Goal: Find specific page/section

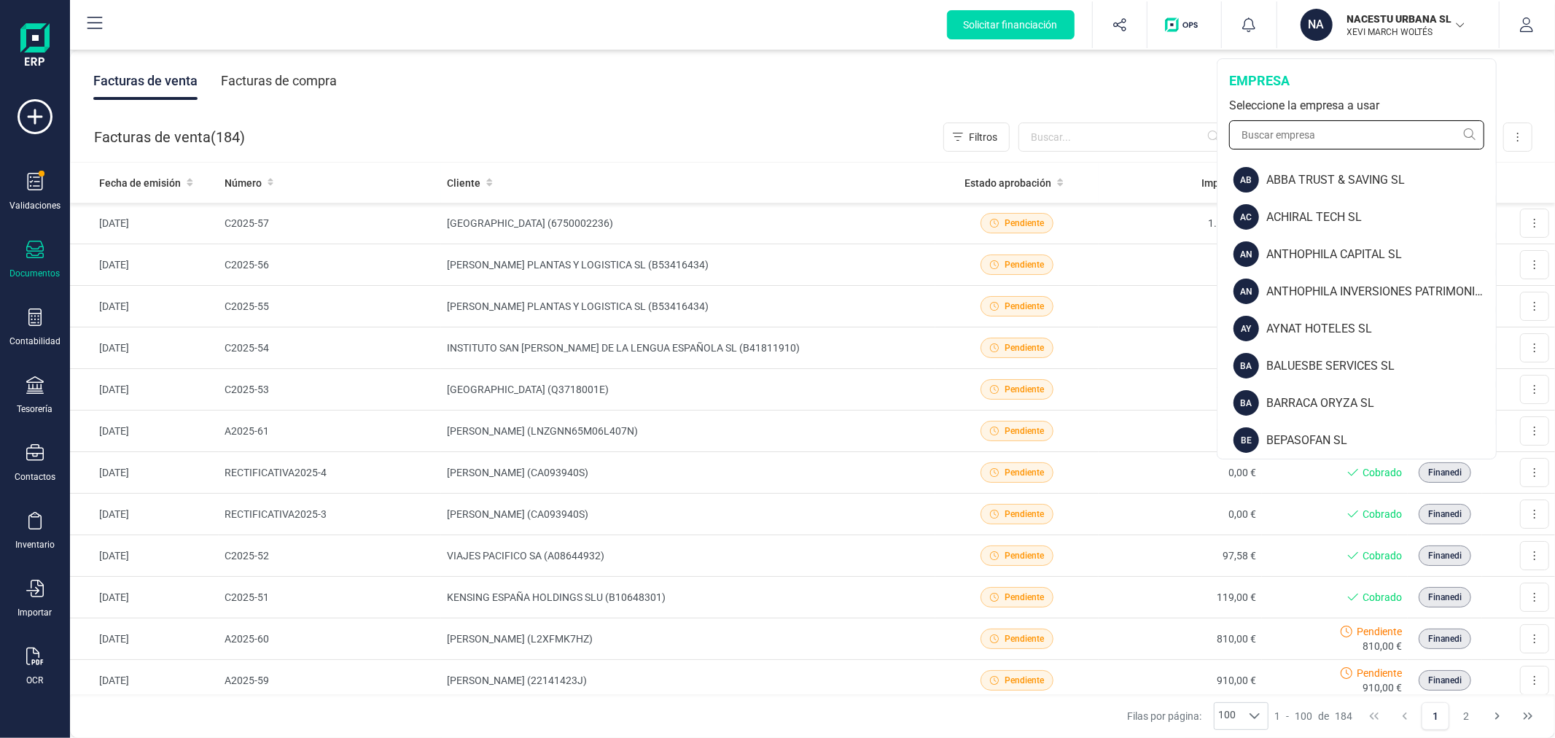
click at [1299, 133] on input "text" at bounding box center [1356, 134] width 255 height 29
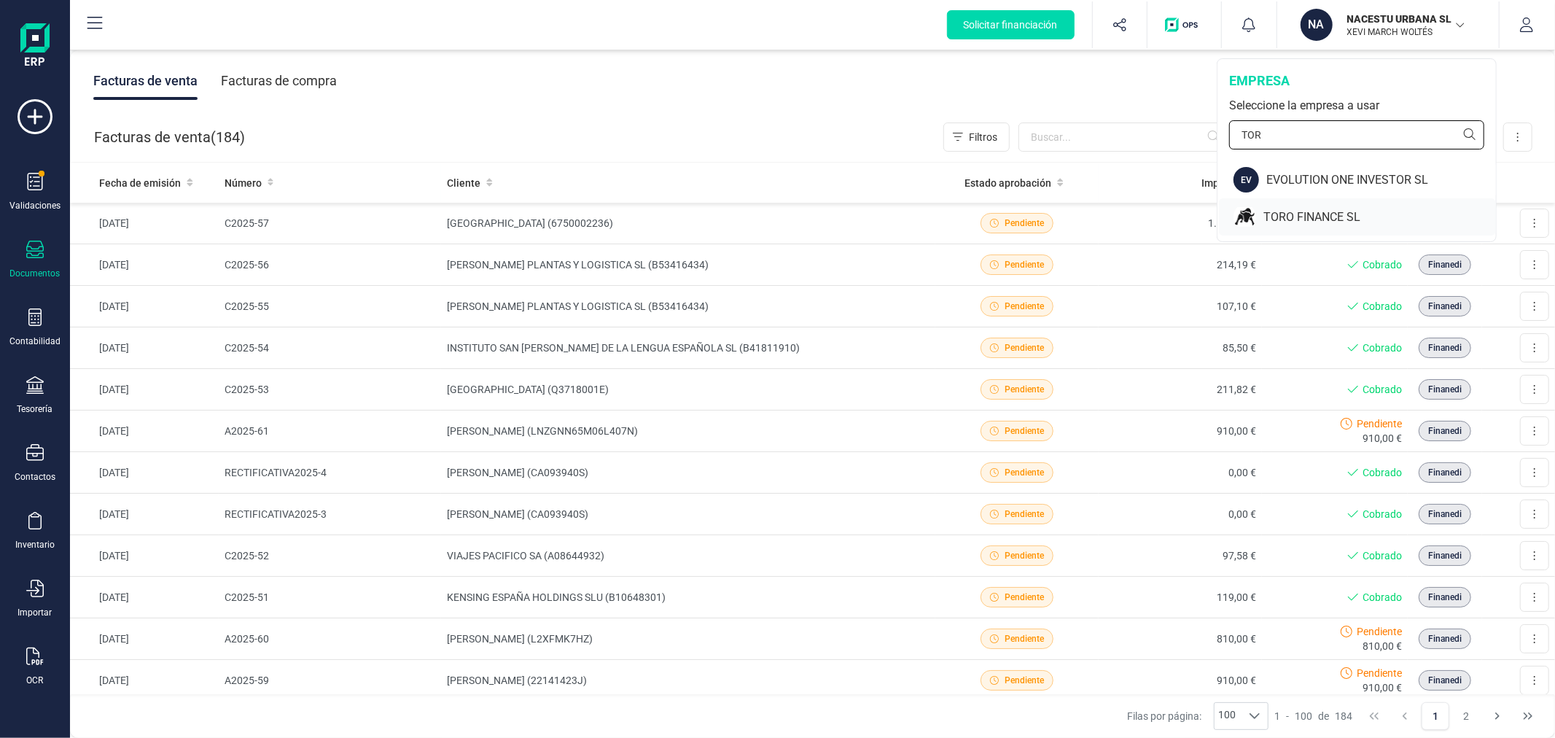
type input "TOR"
click at [1299, 206] on div "TORO FINANCE SL" at bounding box center [1357, 216] width 277 height 37
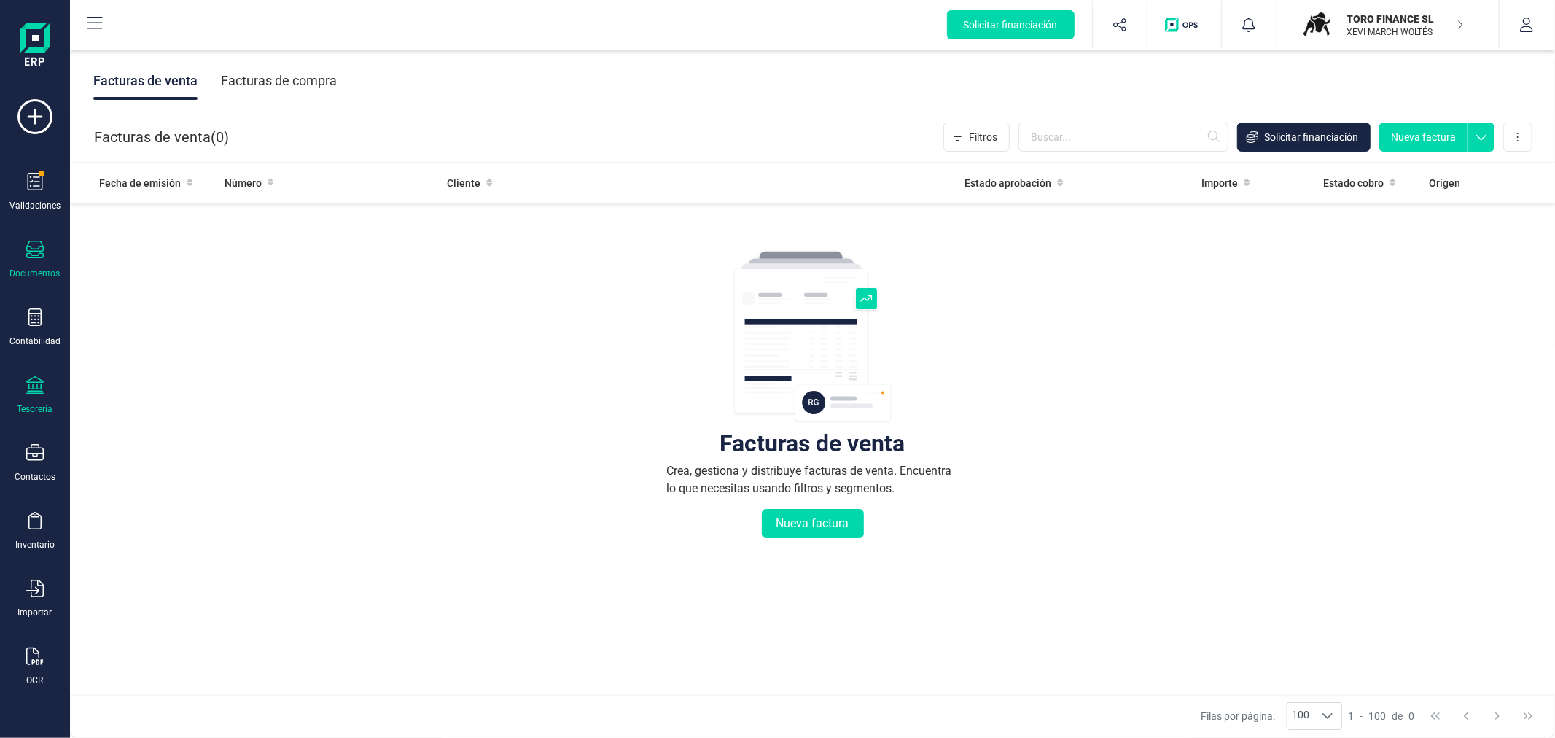
click at [30, 399] on div "Tesorería" at bounding box center [35, 395] width 58 height 39
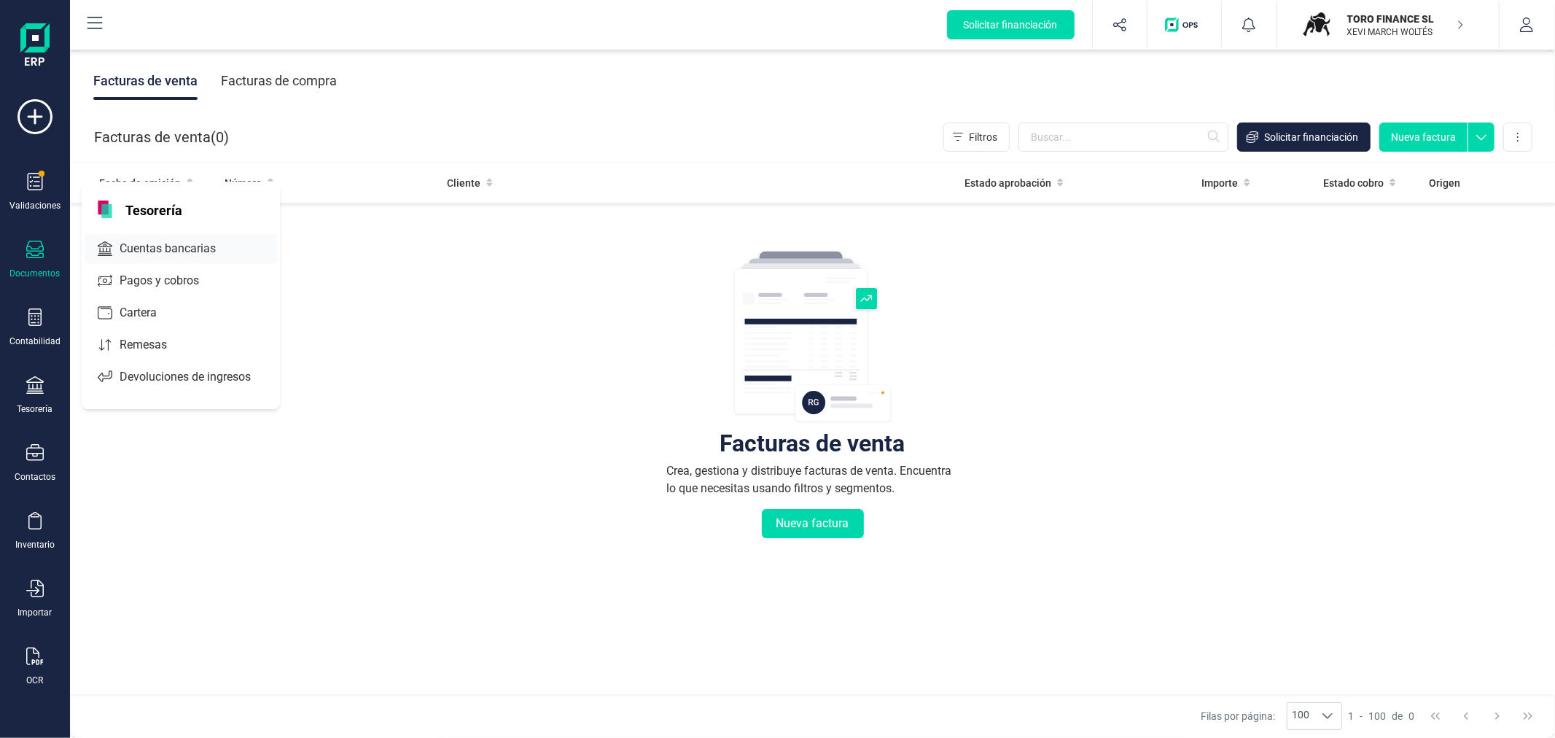
click at [155, 242] on span "Cuentas bancarias" at bounding box center [178, 248] width 128 height 17
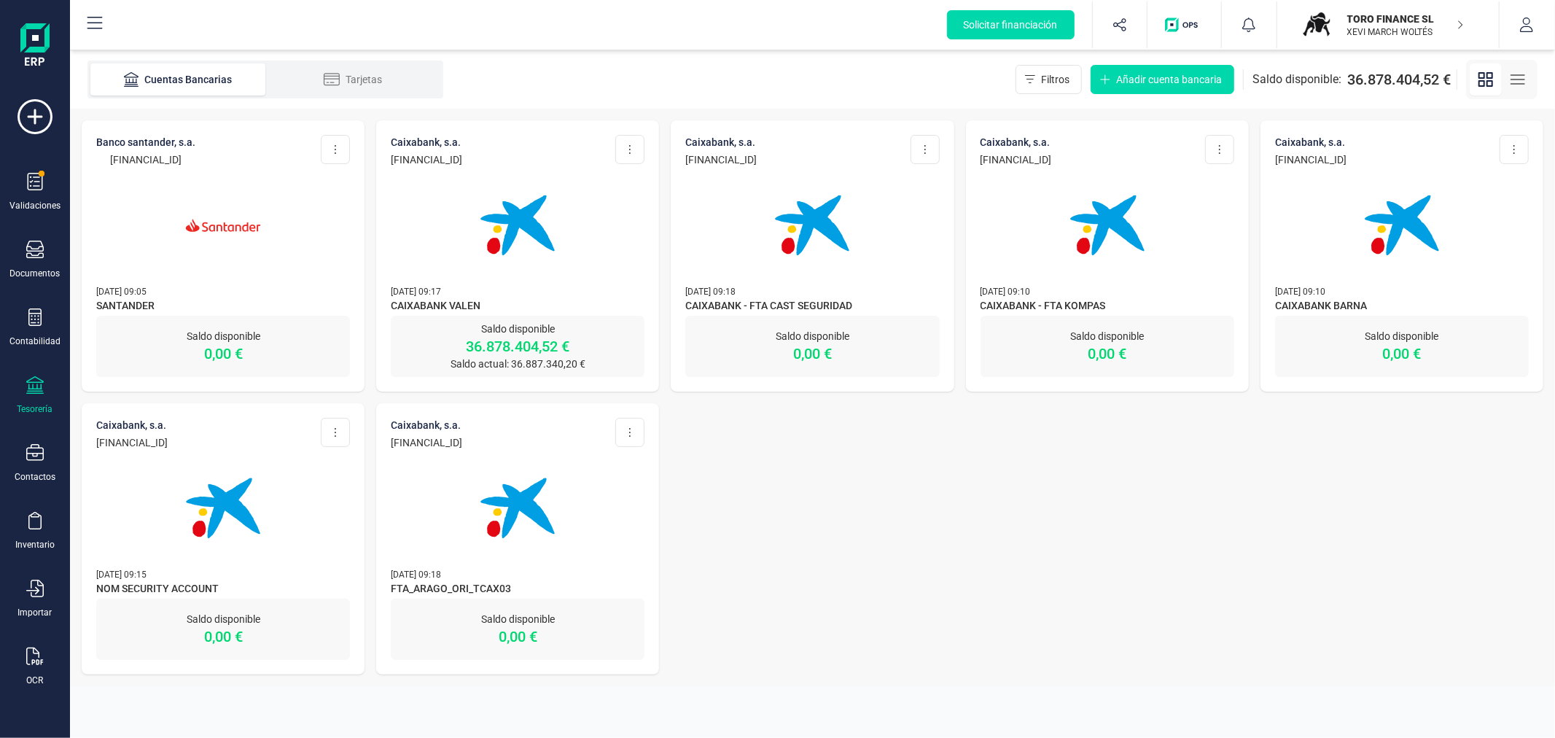
drag, startPoint x: 545, startPoint y: 158, endPoint x: 392, endPoint y: 162, distance: 153.2
click at [392, 162] on div "CAIXABANK, S.A. ES98 2100 6098 9913 0007 3875 Editar cuenta Actualizar Desconec…" at bounding box center [518, 151] width 254 height 32
copy p "ES98 2100 6098 9913 0007 3875"
click at [797, 483] on div "BANCO SANTANDER, S.A. ES66 0049 1827 8124 1063 7208 Editar cuenta Actualizar De…" at bounding box center [812, 397] width 1485 height 577
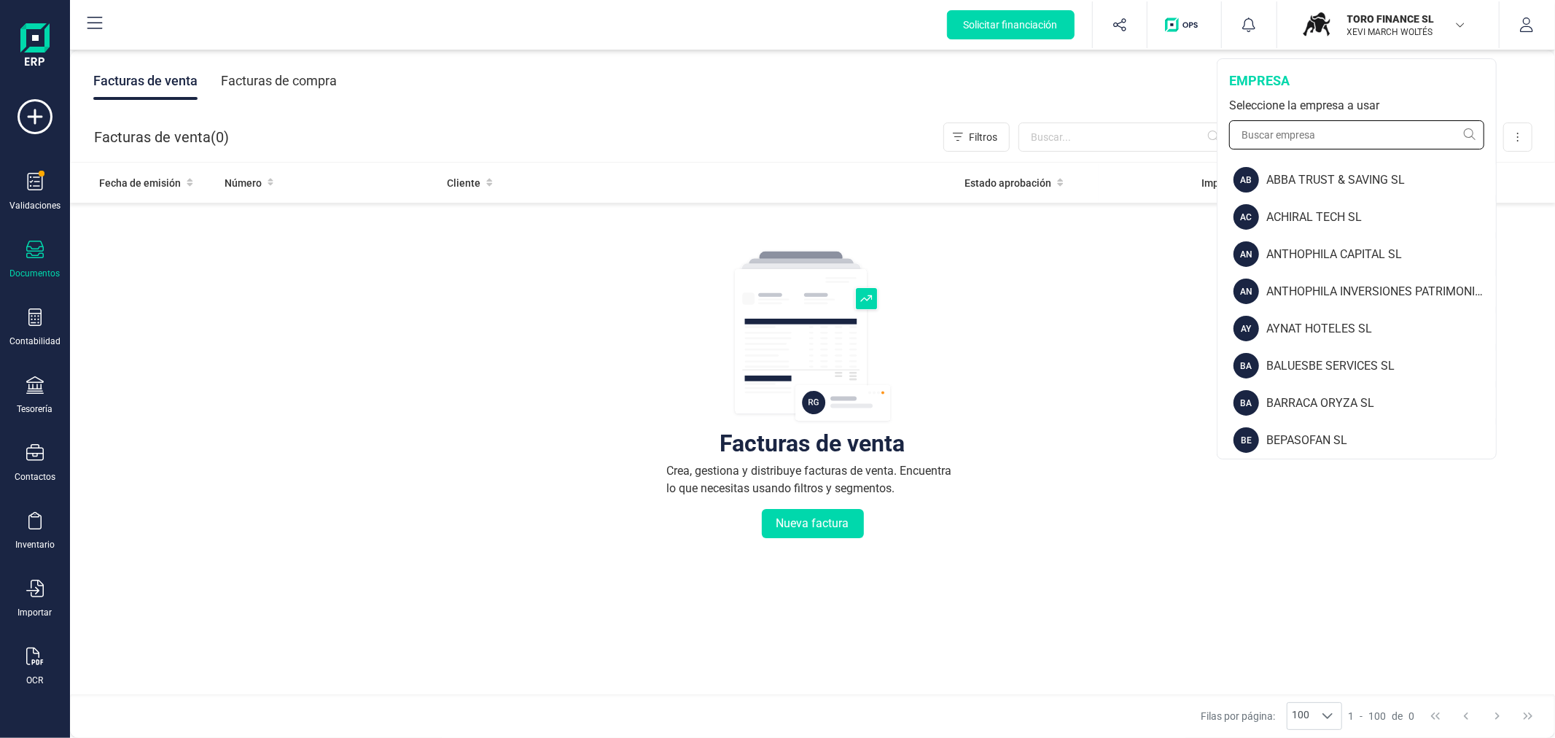
click at [1336, 144] on input "text" at bounding box center [1356, 134] width 255 height 29
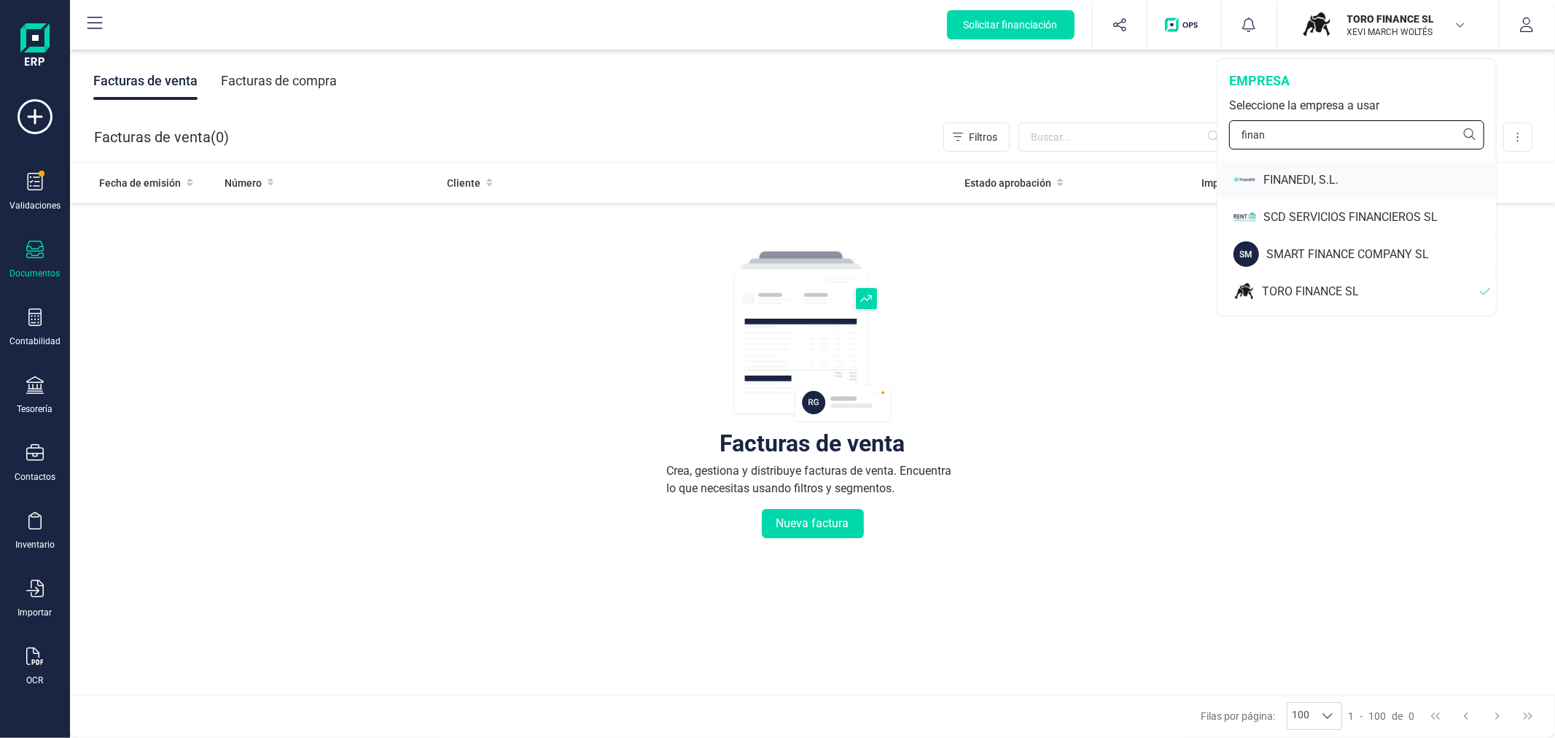
type input "finan"
click at [1345, 179] on div "FINANEDI, S.L." at bounding box center [1380, 179] width 233 height 17
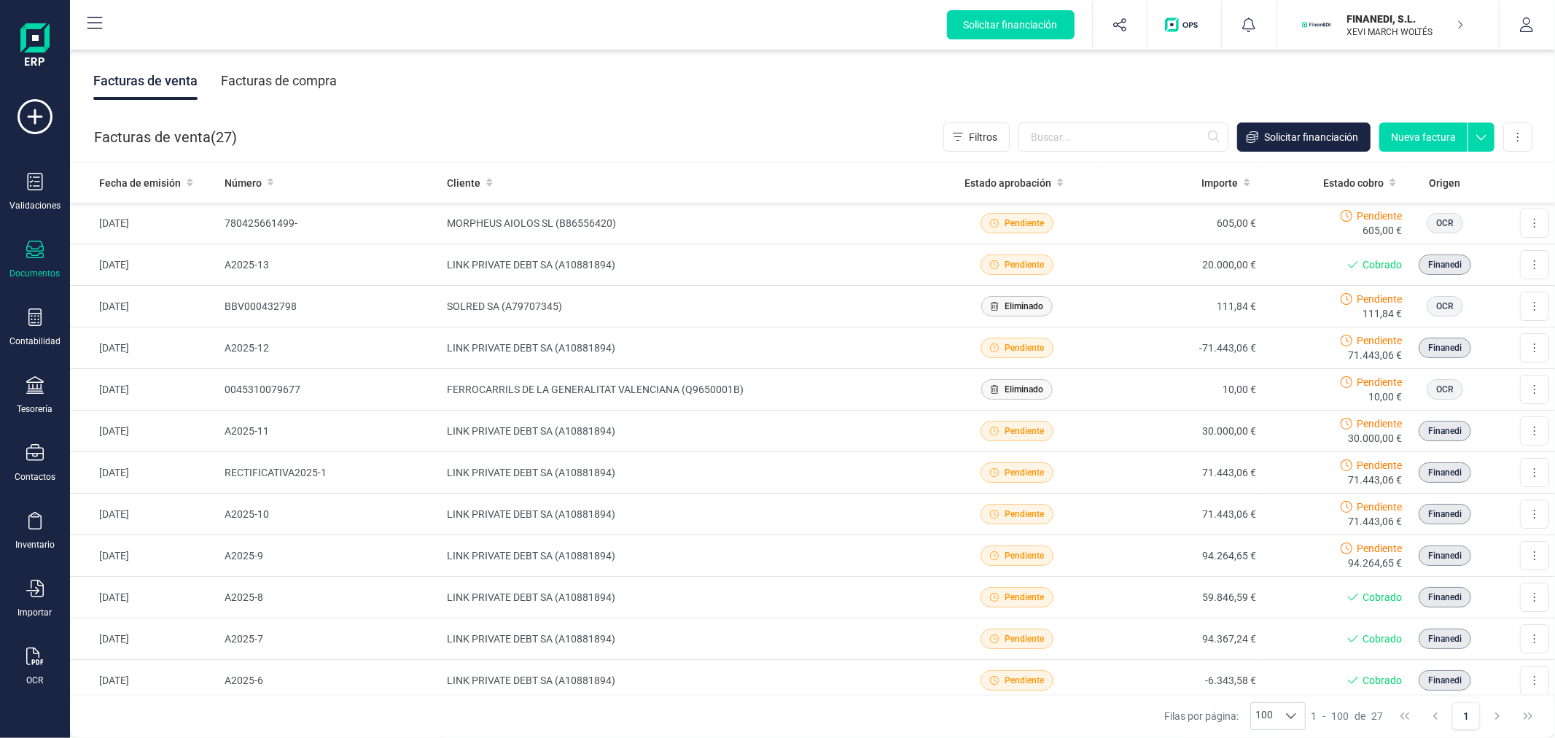
click at [287, 80] on div "Facturas de compra" at bounding box center [279, 81] width 116 height 38
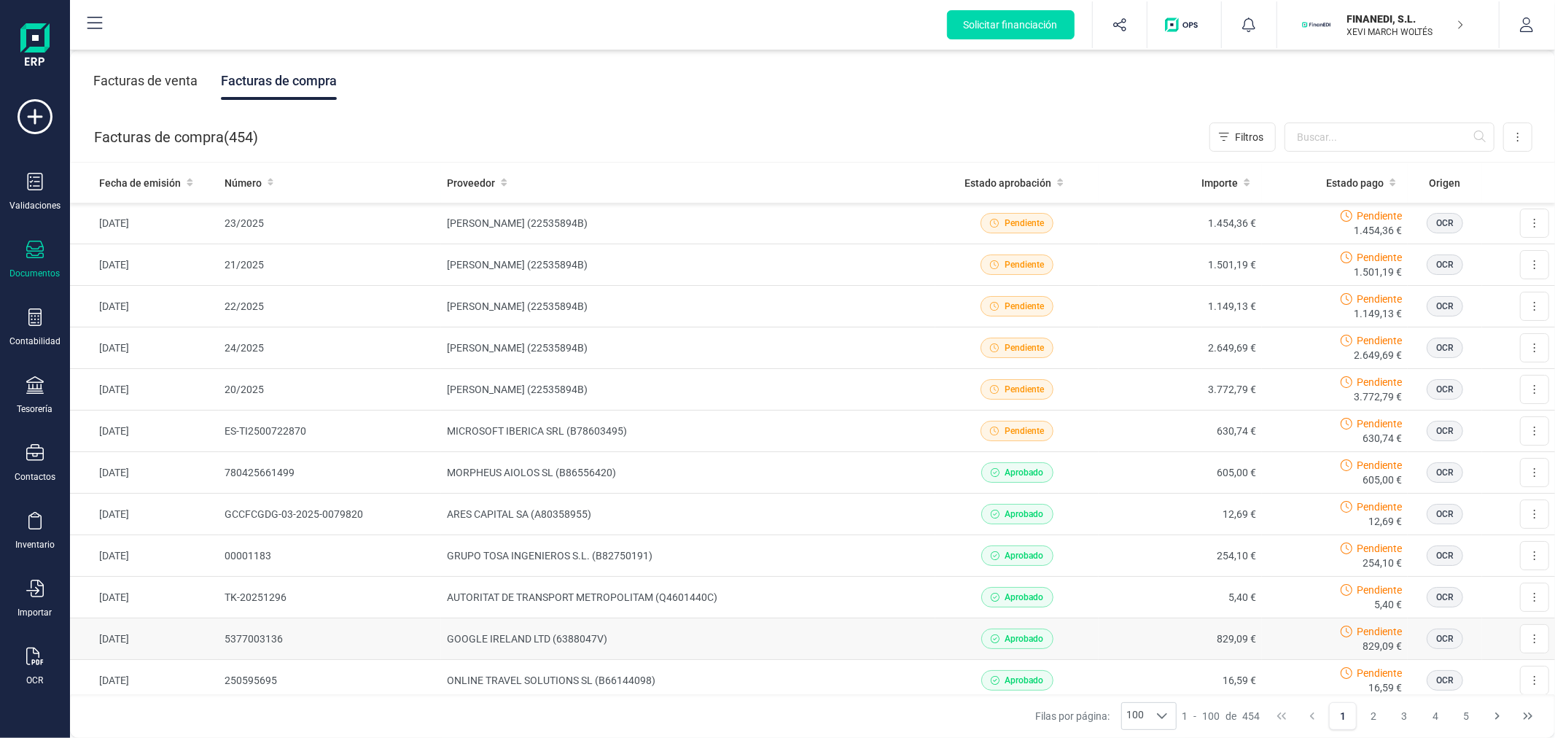
click at [553, 643] on td "GOOGLE IRELAND LTD (6388047V)" at bounding box center [688, 639] width 494 height 42
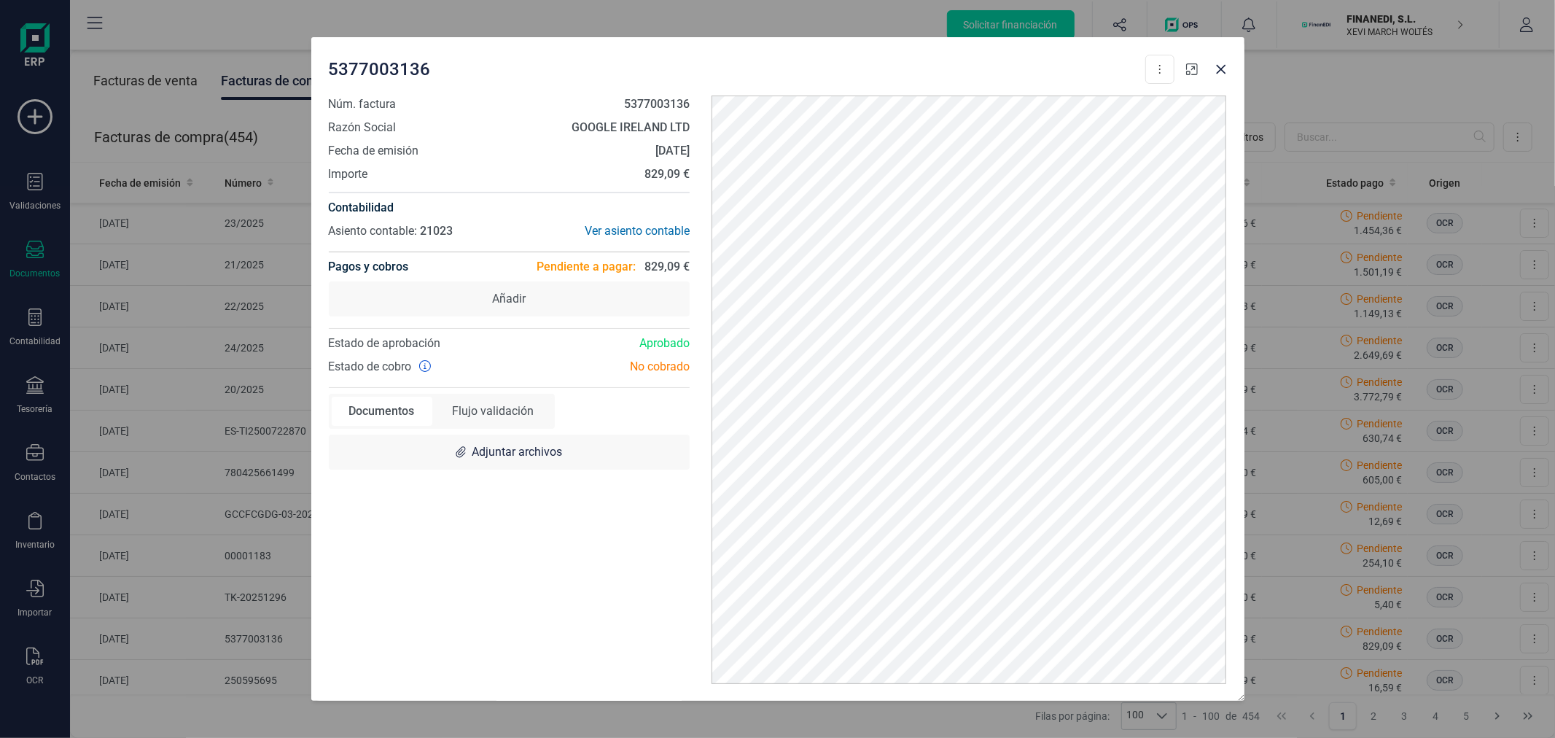
click at [1194, 74] on icon "button" at bounding box center [1192, 69] width 12 height 12
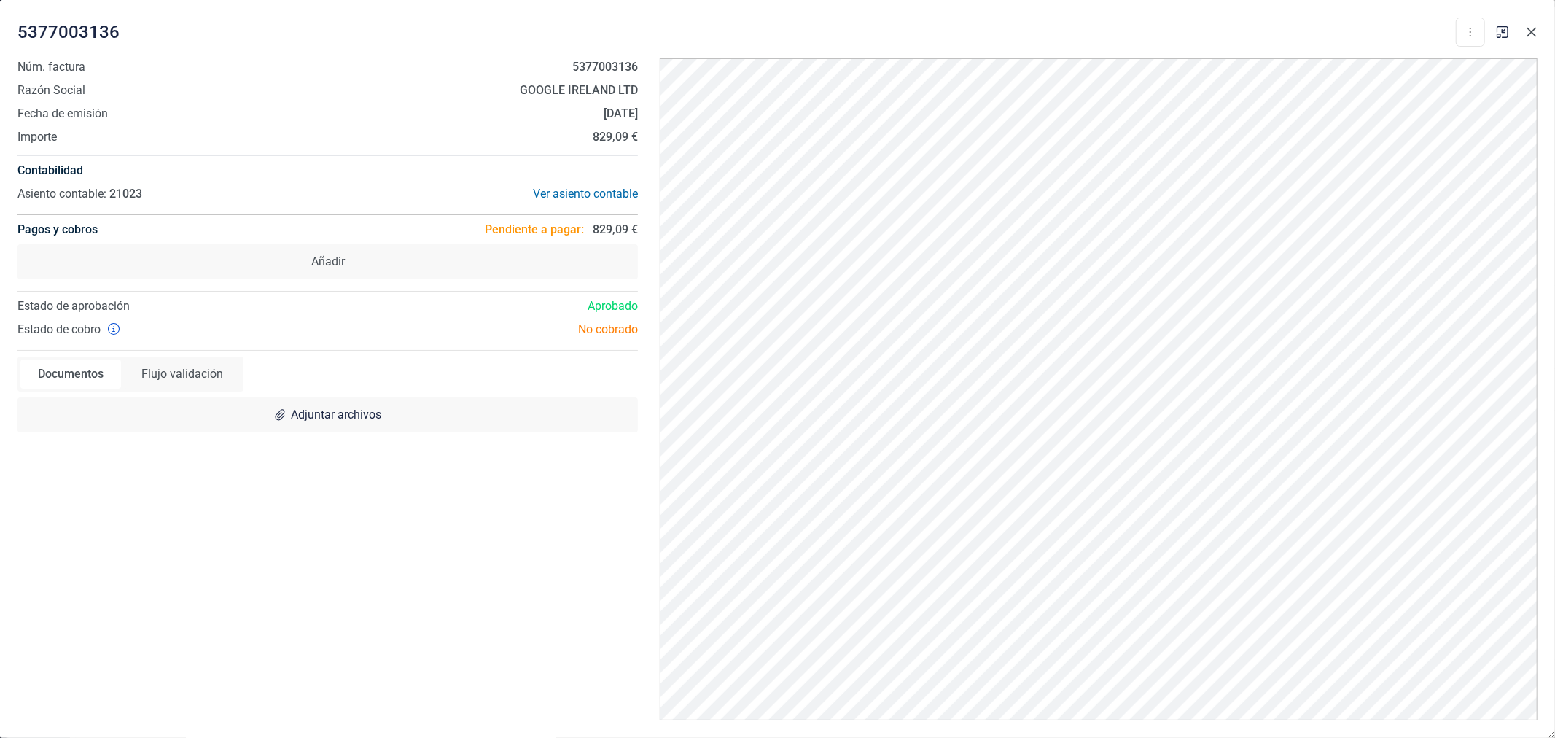
click at [1525, 27] on button "Close" at bounding box center [1531, 31] width 23 height 23
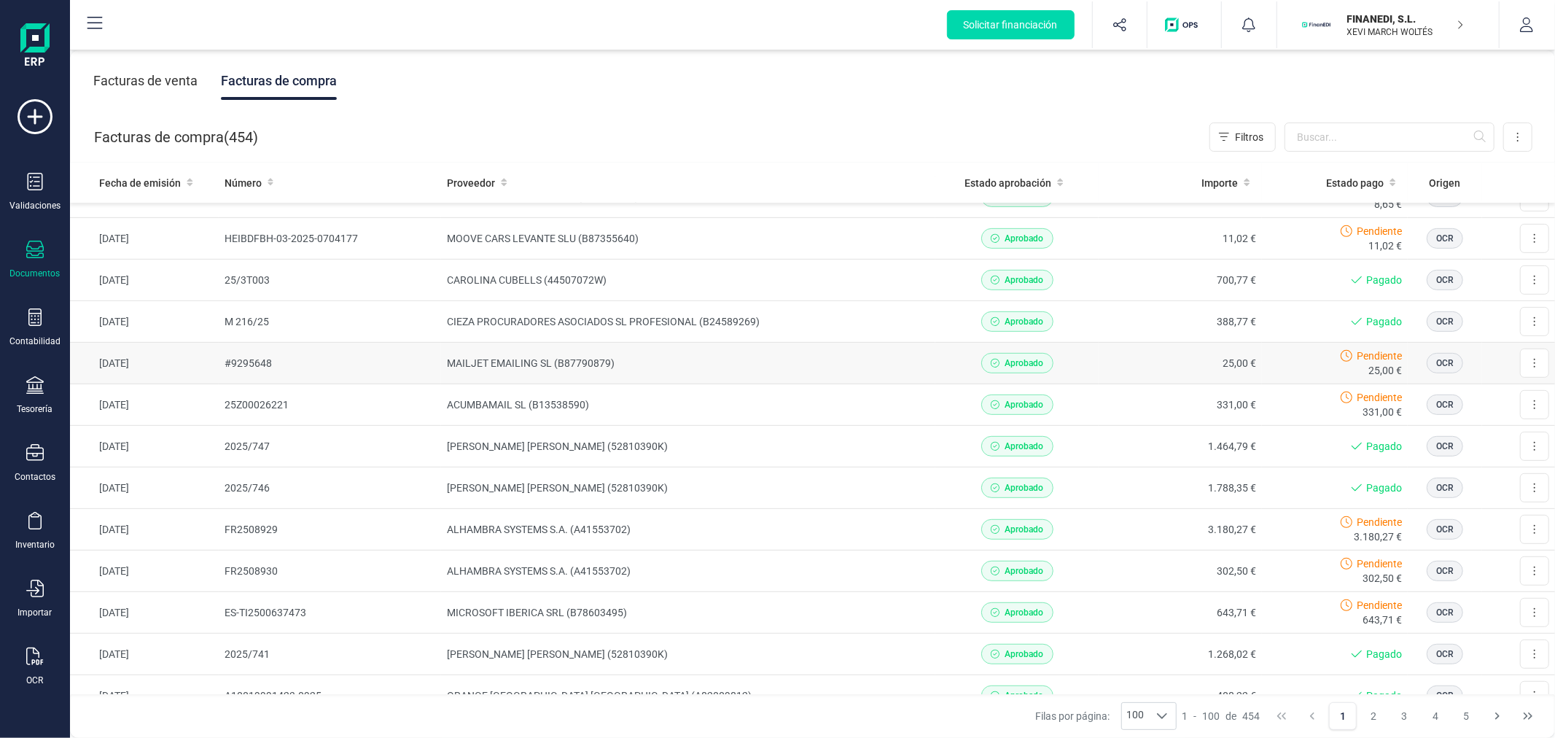
scroll to position [647, 0]
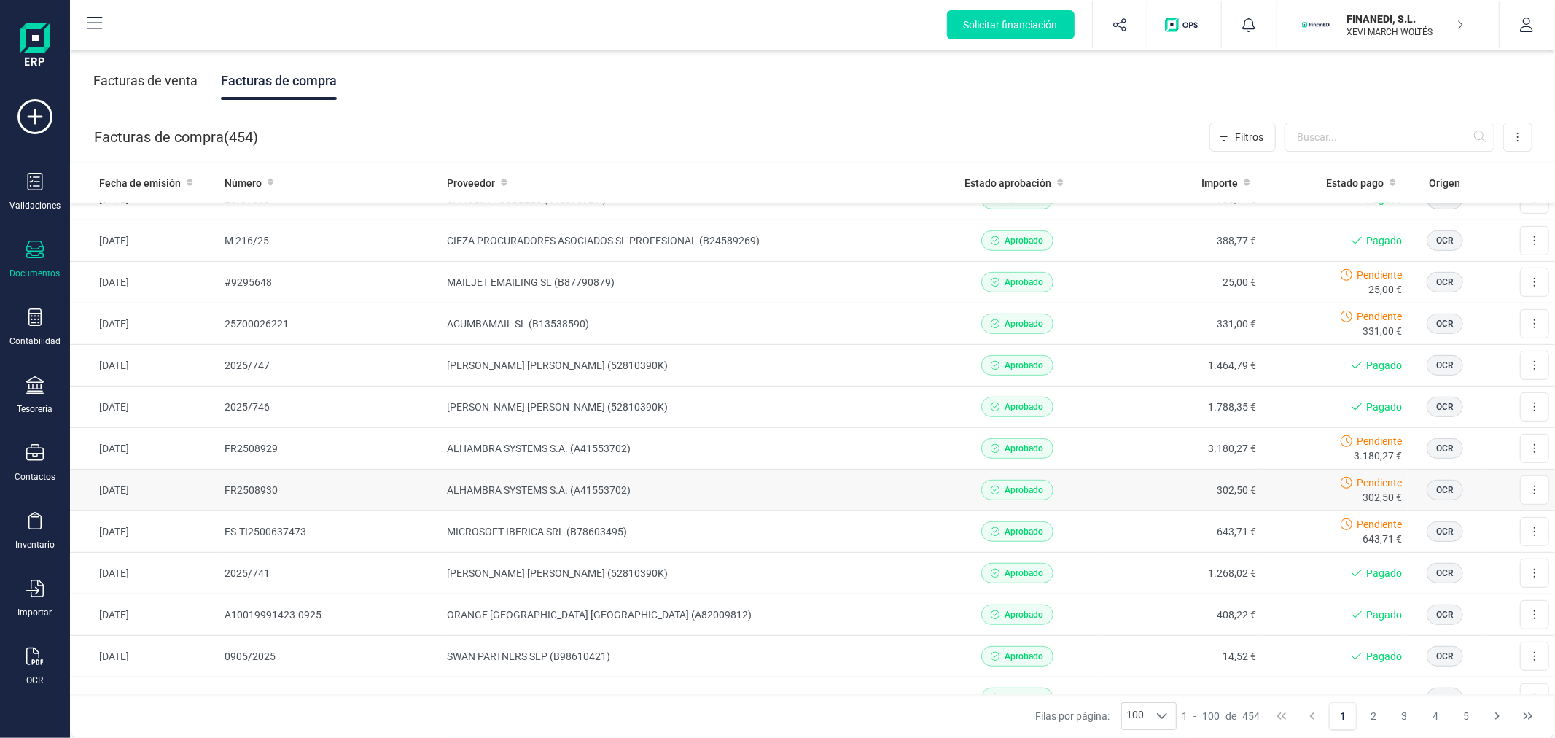
click at [556, 494] on td "ALHAMBRA SYSTEMS S.A. (A41553702)" at bounding box center [688, 491] width 494 height 42
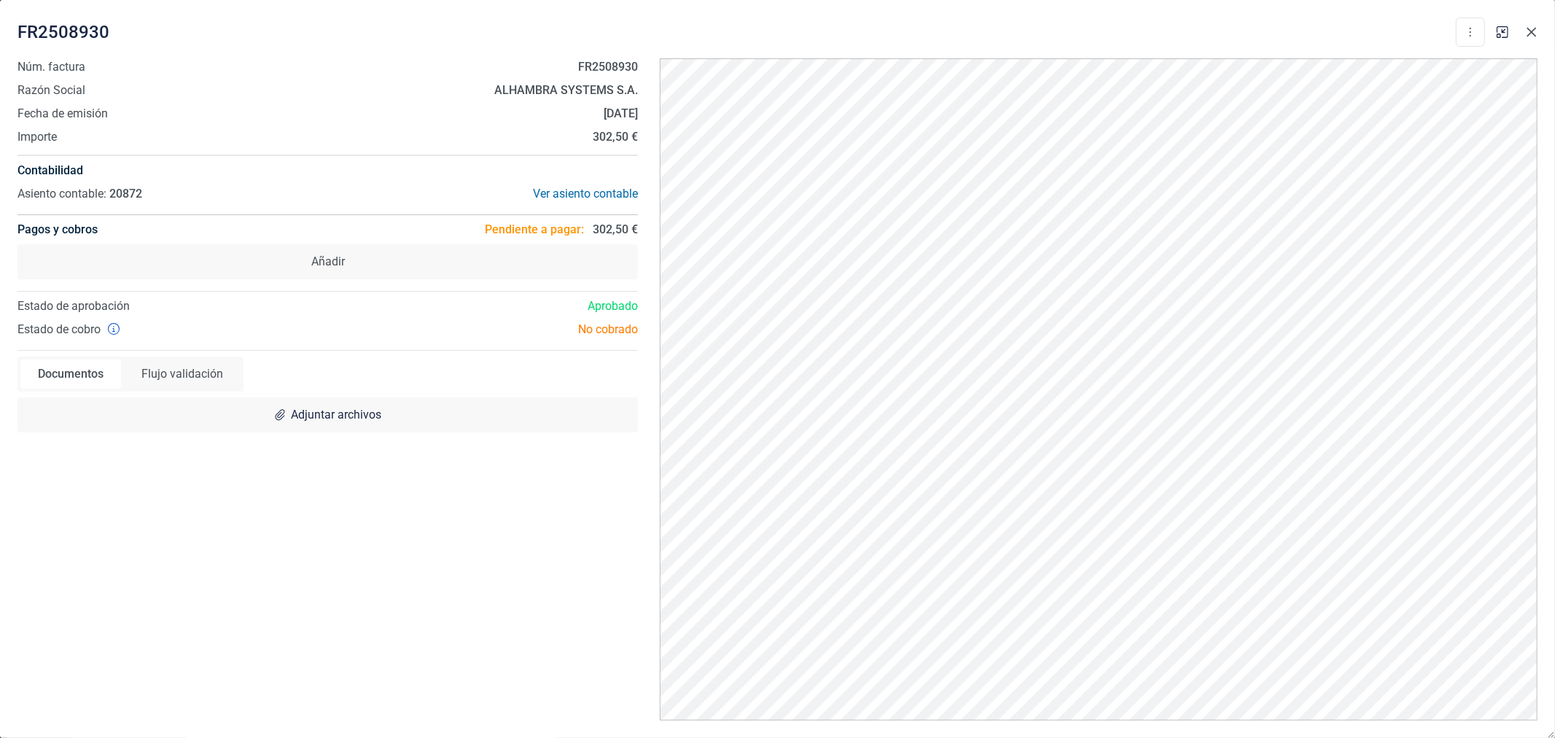
click at [1528, 31] on icon "Close" at bounding box center [1532, 32] width 12 height 12
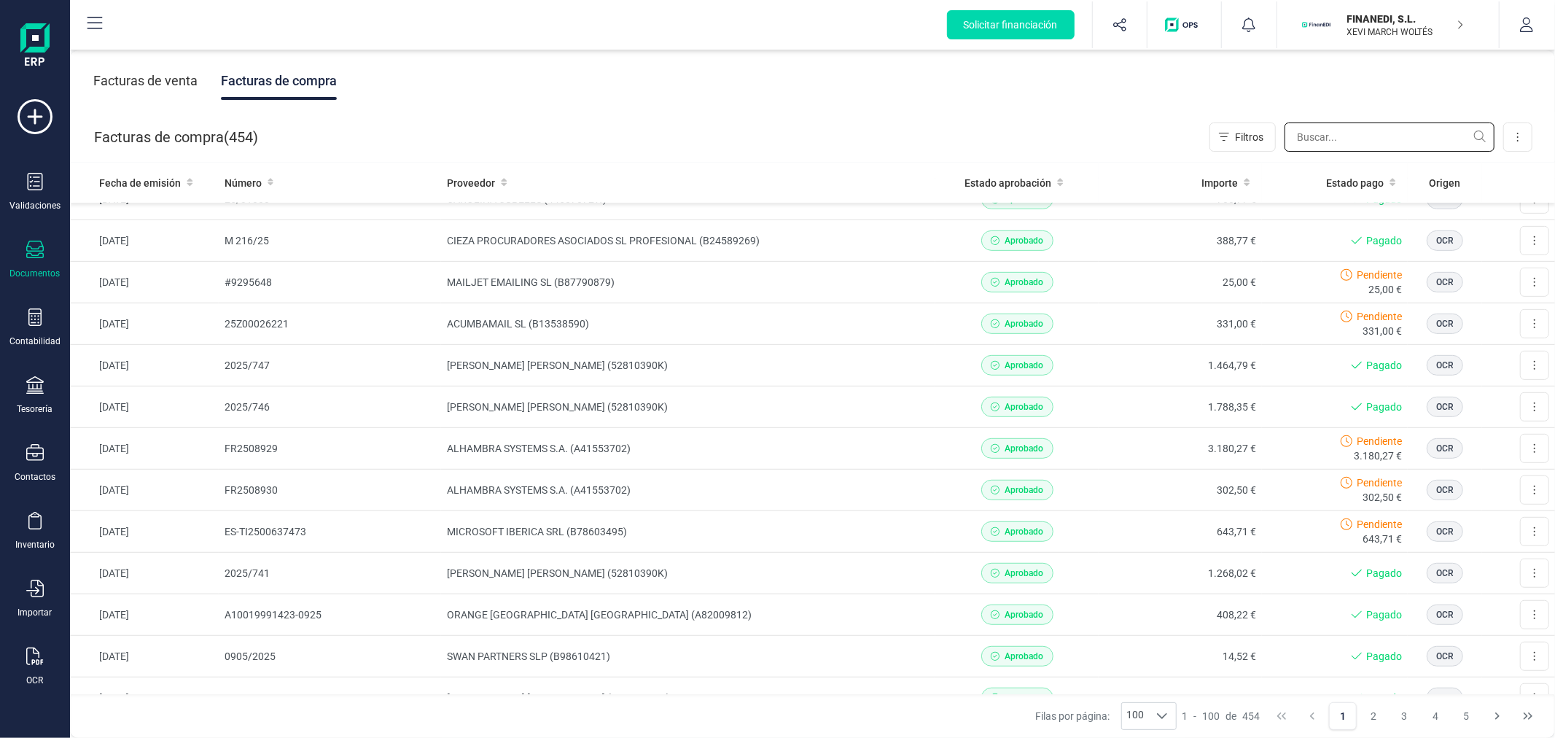
click at [1333, 142] on input "text" at bounding box center [1390, 136] width 210 height 29
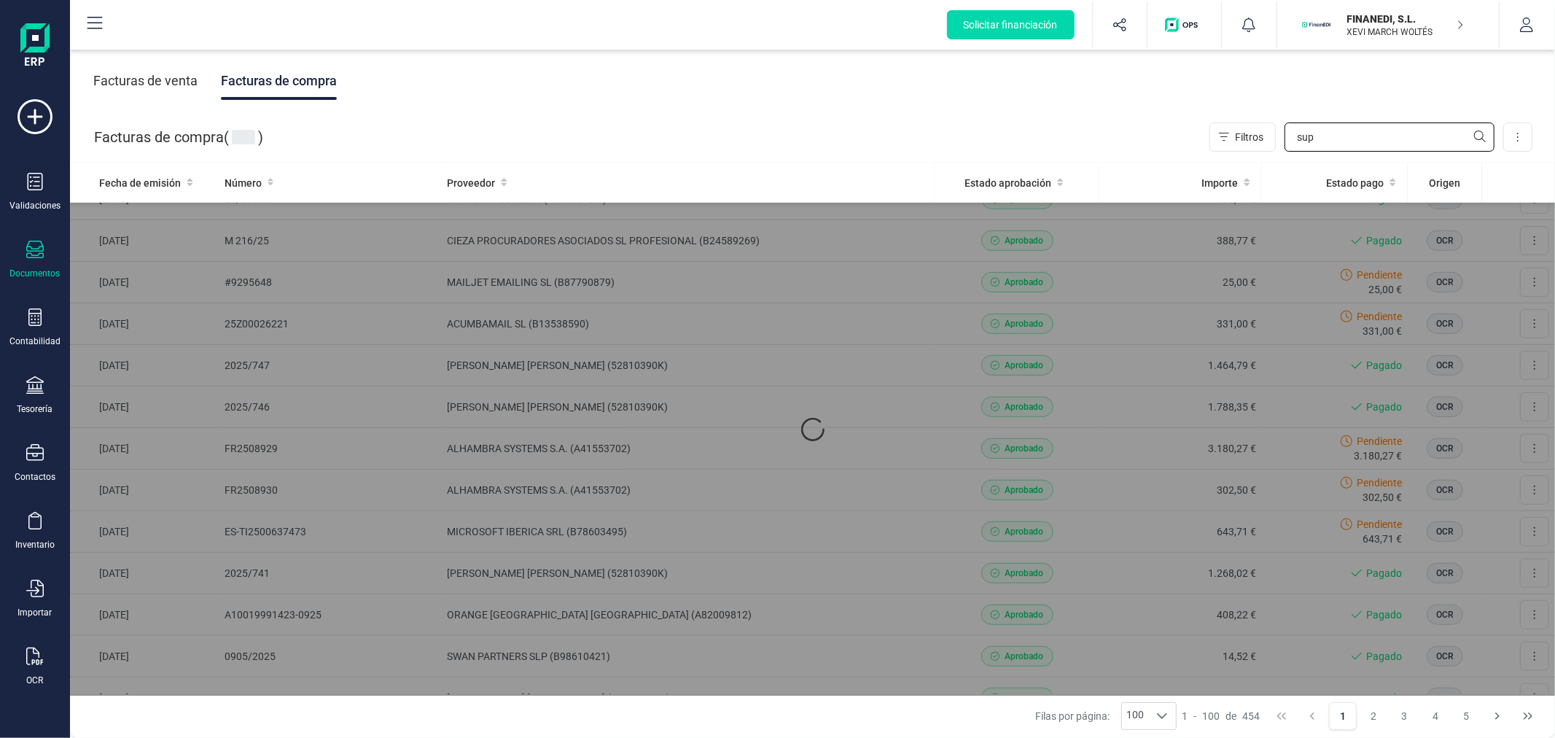
scroll to position [0, 0]
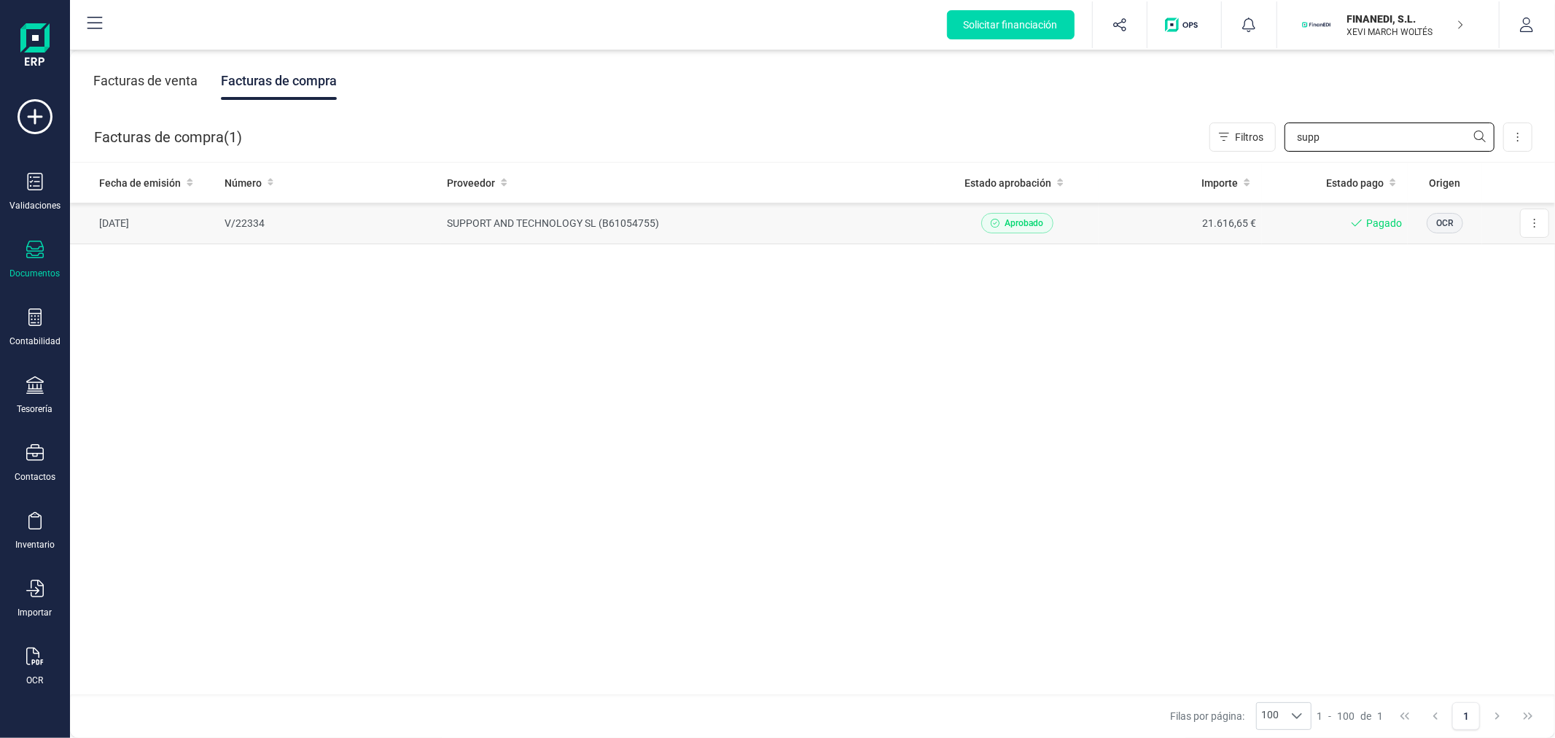
type input "supp"
click at [596, 230] on td "SUPPORT AND TECHNOLOGY SL (B61054755)" at bounding box center [688, 224] width 494 height 42
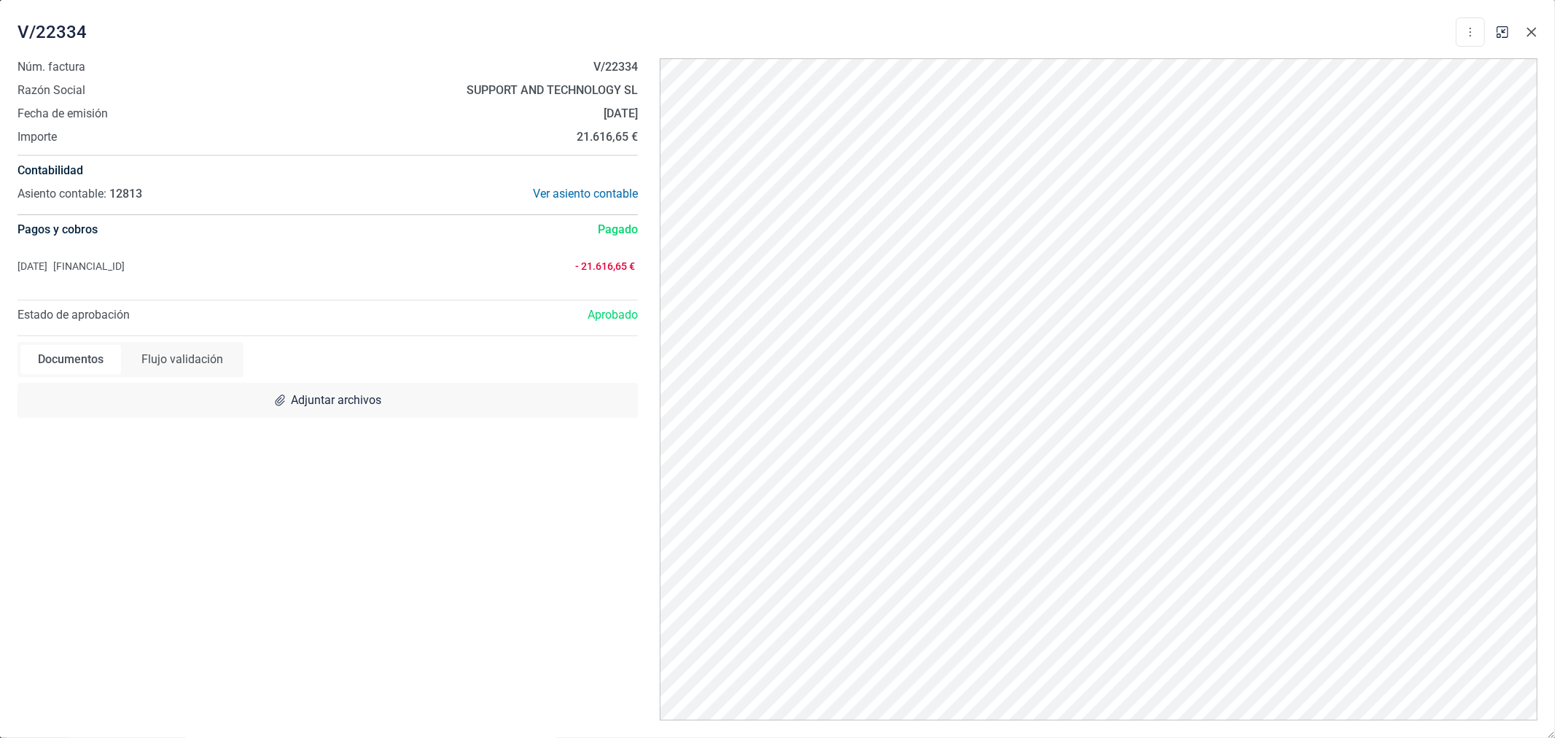
click at [1532, 27] on icon "Close" at bounding box center [1532, 32] width 12 height 12
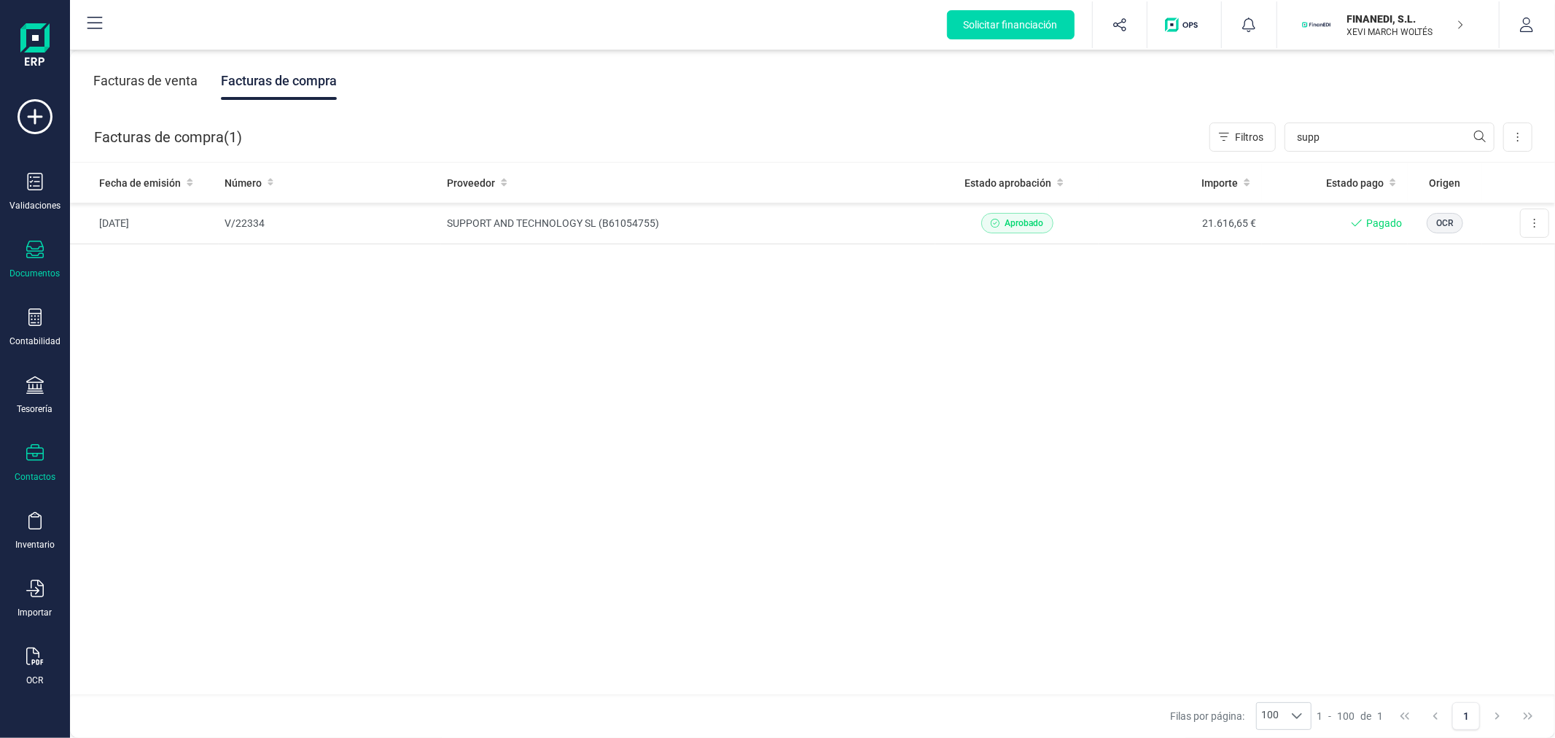
click at [39, 456] on icon at bounding box center [34, 452] width 17 height 17
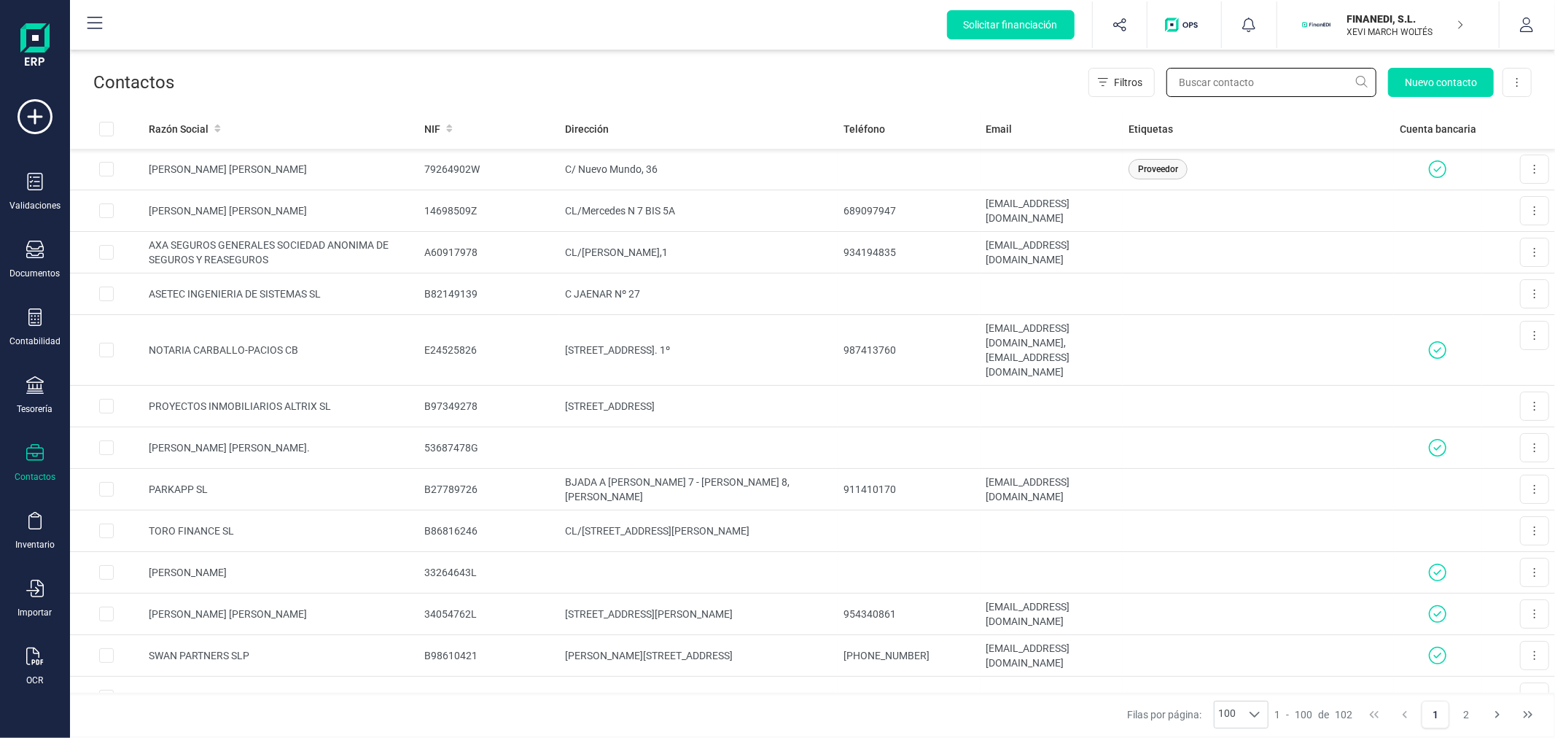
click at [1266, 80] on input "text" at bounding box center [1272, 82] width 210 height 29
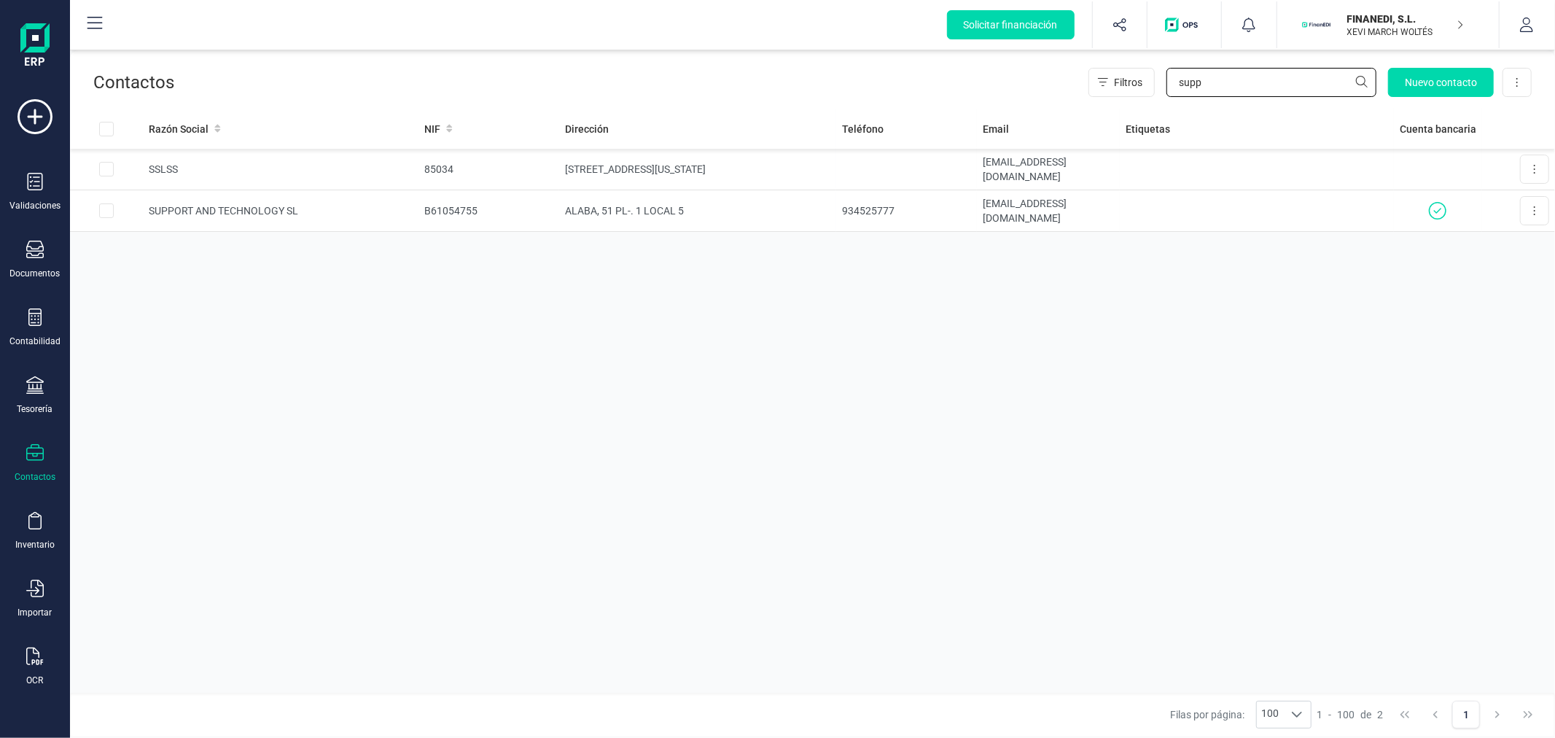
click at [1258, 81] on input "supp" at bounding box center [1272, 82] width 210 height 29
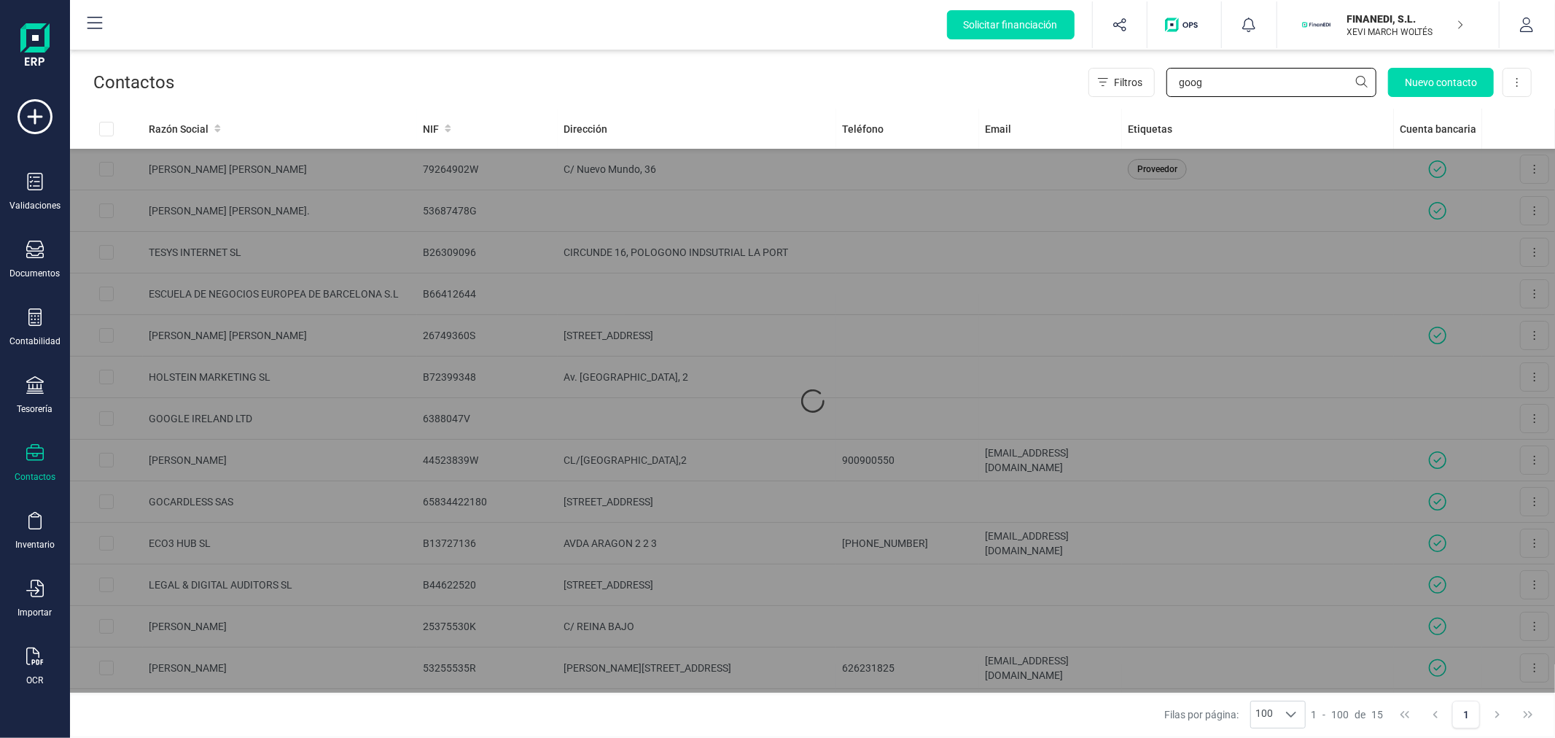
type input "googl"
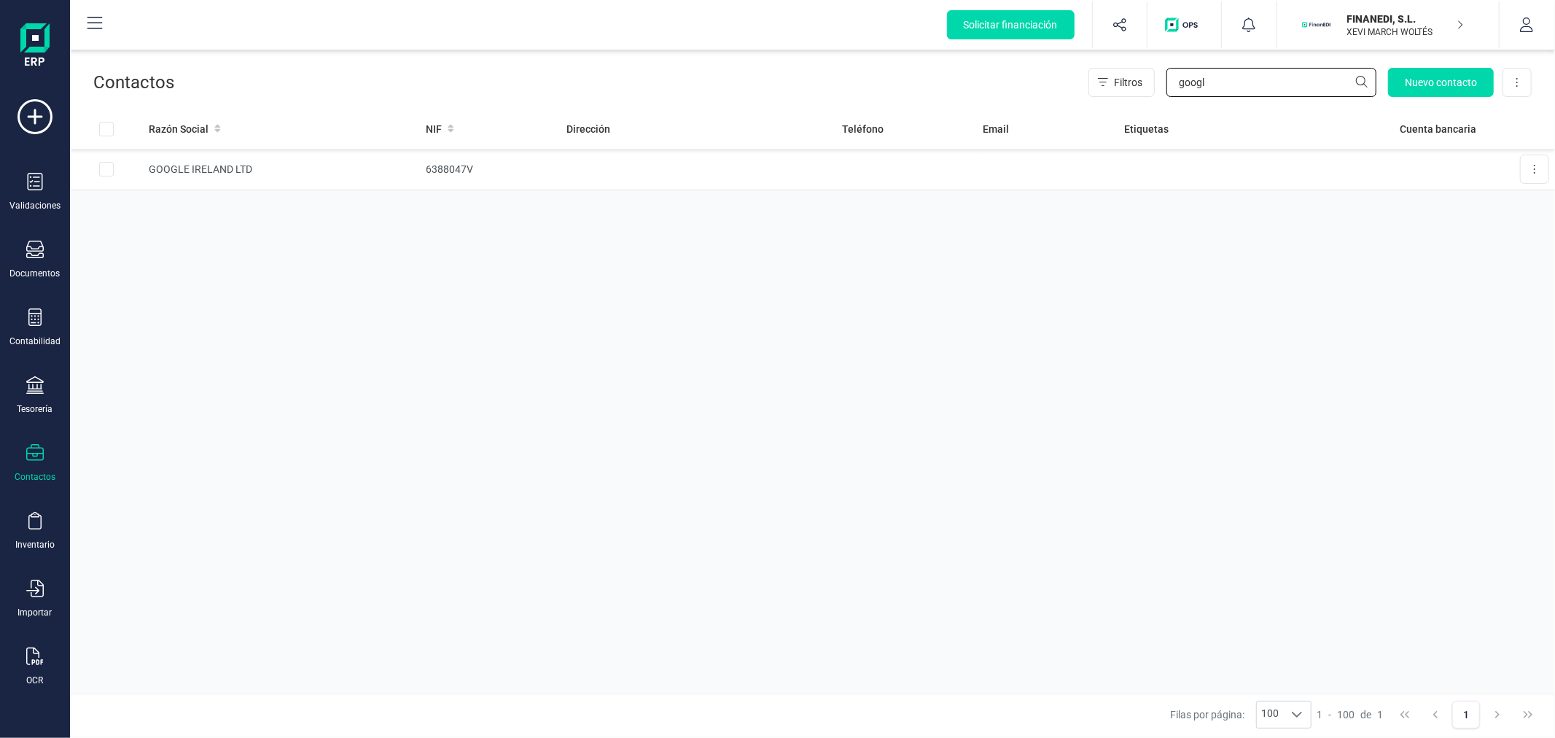
click at [1234, 83] on input "googl" at bounding box center [1272, 82] width 210 height 29
